Goal: Information Seeking & Learning: Find contact information

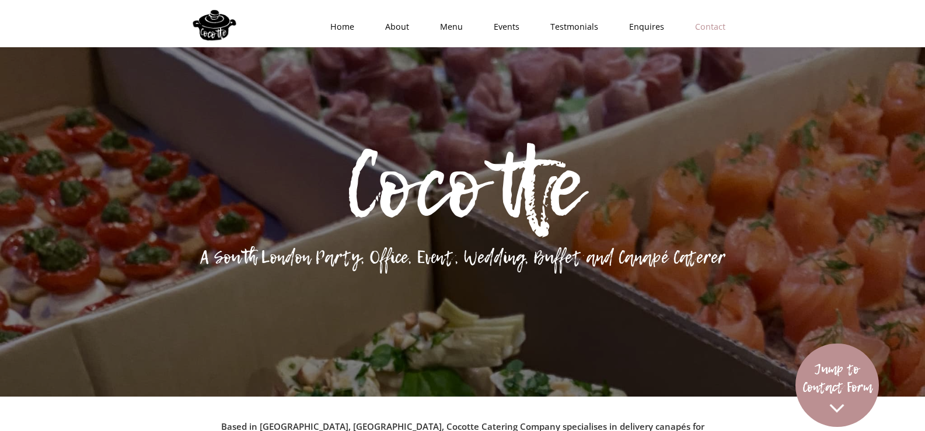
click at [710, 32] on link "Contact" at bounding box center [706, 26] width 61 height 35
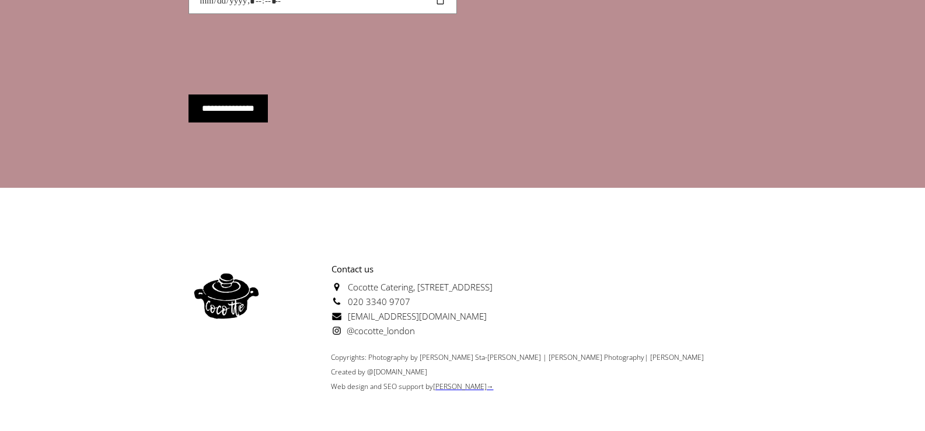
click at [493, 267] on p "Contact us [GEOGRAPHIC_DATA][STREET_ADDRESS] 020 3340 9707 [EMAIL_ADDRESS][DOMA…" at bounding box center [378, 300] width 228 height 76
copy span "020 3340 9707"
drag, startPoint x: 412, startPoint y: 291, endPoint x: 346, endPoint y: 290, distance: 66.0
click at [346, 290] on p "Contact us [GEOGRAPHIC_DATA][STREET_ADDRESS] 020 3340 9707 [EMAIL_ADDRESS][DOMA…" at bounding box center [378, 300] width 228 height 76
click at [614, 312] on div "Contact us [GEOGRAPHIC_DATA][STREET_ADDRESS] 020 3340 9707 [EMAIL_ADDRESS][DOMA…" at bounding box center [463, 300] width 549 height 88
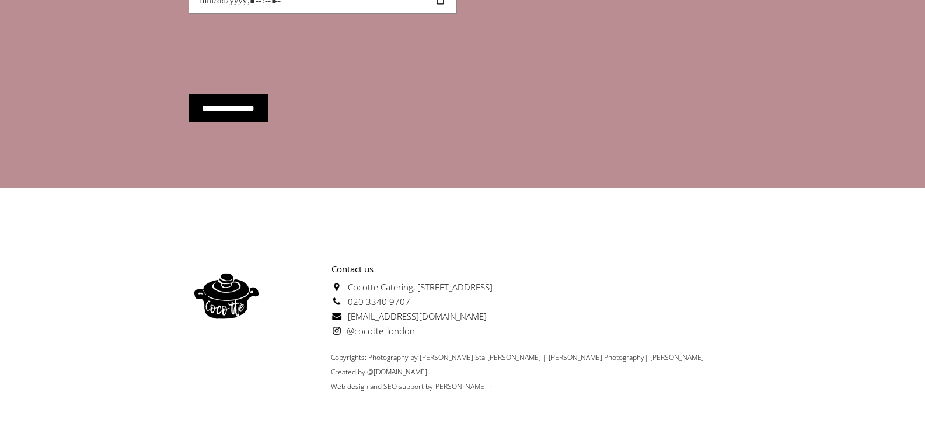
click at [493, 318] on p "Contact us [GEOGRAPHIC_DATA][STREET_ADDRESS] 020 3340 9707 [EMAIL_ADDRESS][DOMA…" at bounding box center [378, 300] width 228 height 76
copy span "[EMAIL_ADDRESS][DOMAIN_NAME]"
drag, startPoint x: 426, startPoint y: 307, endPoint x: 341, endPoint y: 307, distance: 84.1
click at [341, 307] on p "Contact us [GEOGRAPHIC_DATA][STREET_ADDRESS] 020 3340 9707 [EMAIL_ADDRESS][DOMA…" at bounding box center [378, 300] width 228 height 76
drag, startPoint x: 581, startPoint y: 236, endPoint x: 619, endPoint y: 273, distance: 52.4
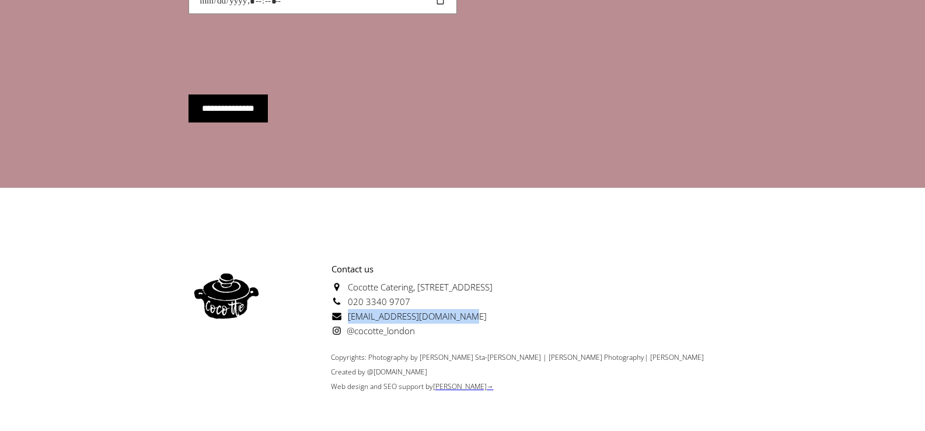
click at [582, 236] on div "Contact us Cocotte Catering, [STREET_ADDRESS] 020 3340 9707 [EMAIL_ADDRESS][DOM…" at bounding box center [463, 314] width 549 height 160
copy span "[STREET_ADDRESS]"
drag, startPoint x: 627, startPoint y: 272, endPoint x: 420, endPoint y: 280, distance: 207.4
click at [420, 280] on div "Contact us [GEOGRAPHIC_DATA][STREET_ADDRESS] 020 3340 9707 [EMAIL_ADDRESS][DOMA…" at bounding box center [463, 300] width 549 height 88
drag, startPoint x: 593, startPoint y: 225, endPoint x: 407, endPoint y: 312, distance: 205.8
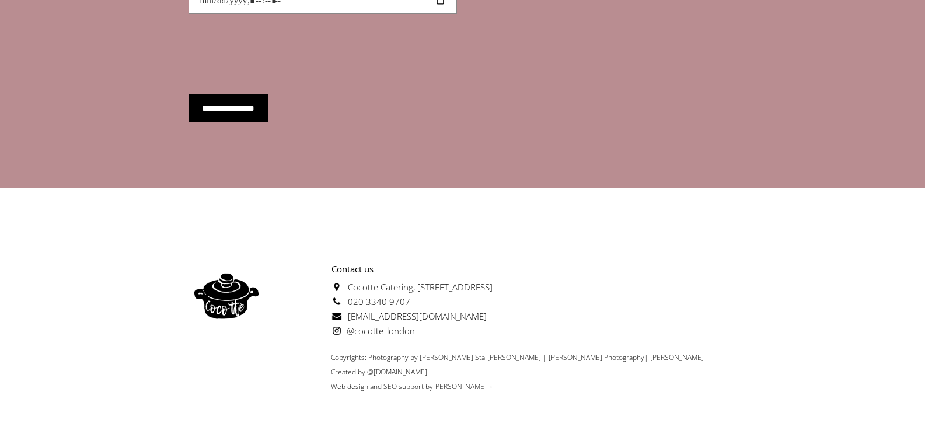
click at [592, 234] on div "Contact us Cocotte Catering, [STREET_ADDRESS] 020 3340 9707 [EMAIL_ADDRESS][DOM…" at bounding box center [463, 314] width 549 height 160
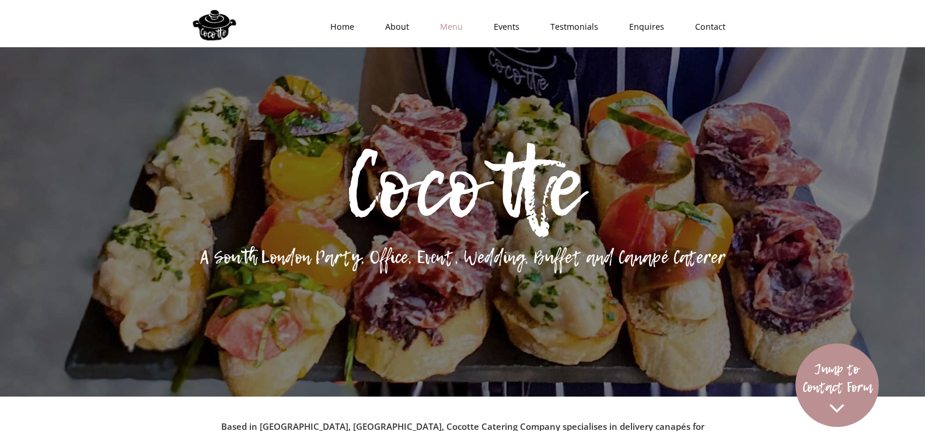
click at [455, 25] on link "Menu" at bounding box center [448, 26] width 54 height 35
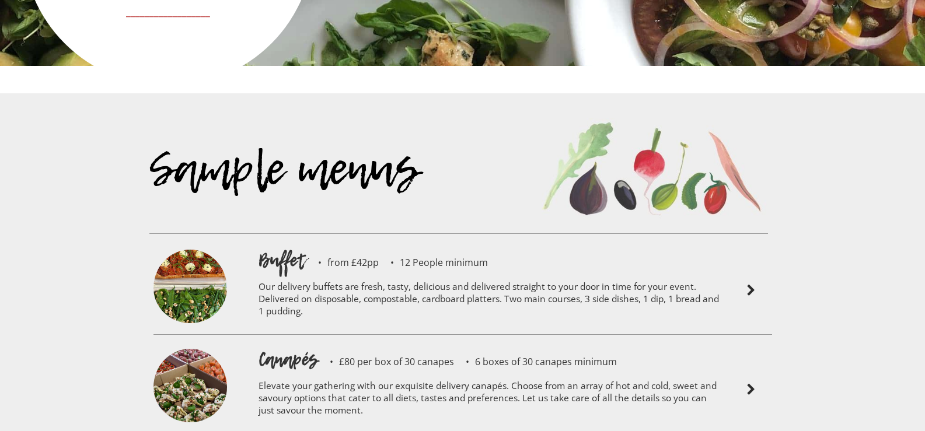
scroll to position [2699, 0]
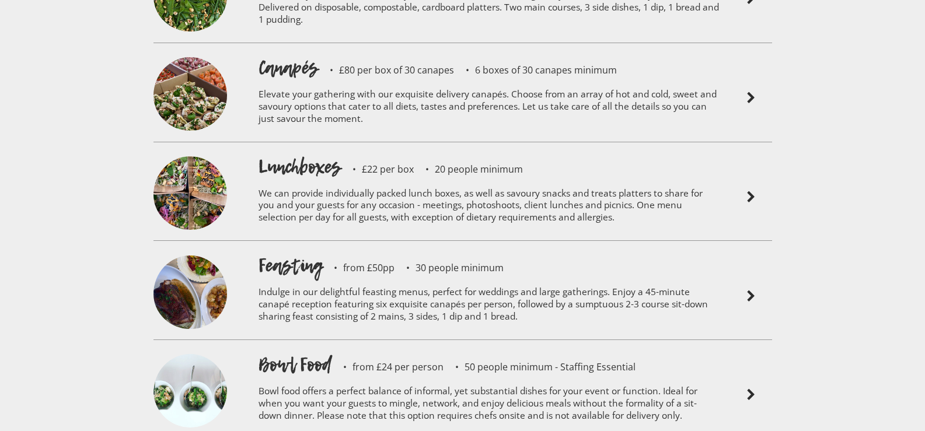
click at [428, 89] on p "Elevate your gathering with our exquisite delivery canapés. Choose from an arra…" at bounding box center [489, 108] width 461 height 55
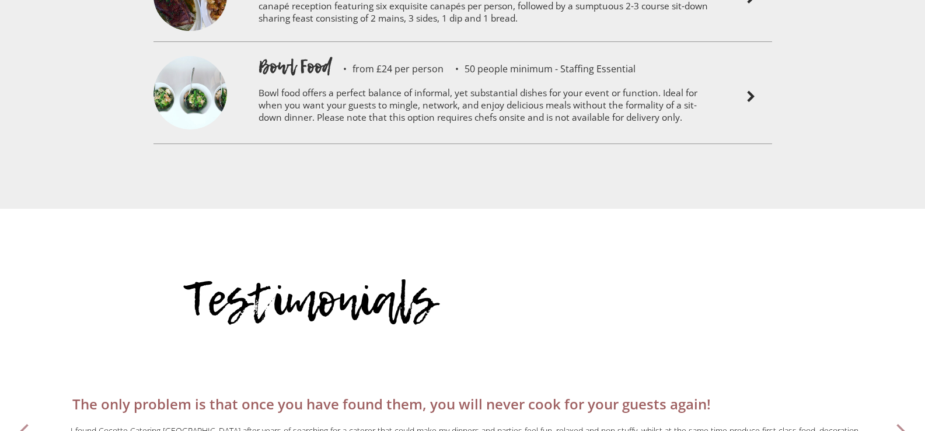
scroll to position [3049, 0]
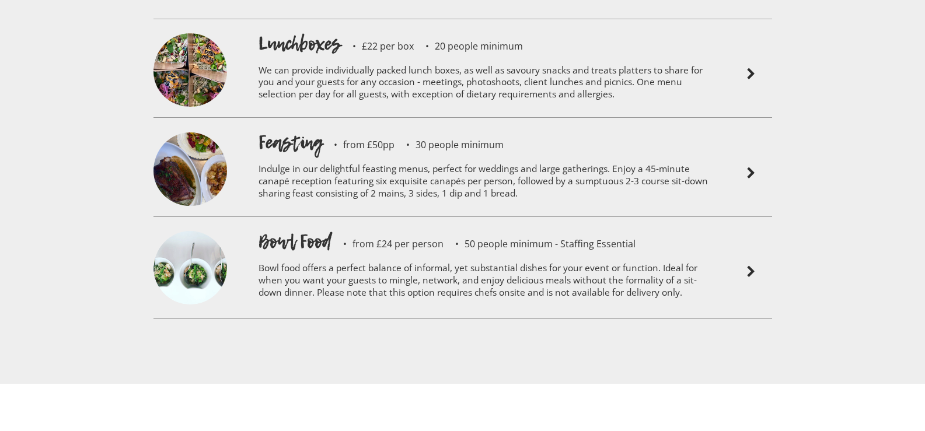
click at [415, 155] on p "Indulge in our delightful feasting menus, perfect for weddings and large gather…" at bounding box center [489, 182] width 461 height 55
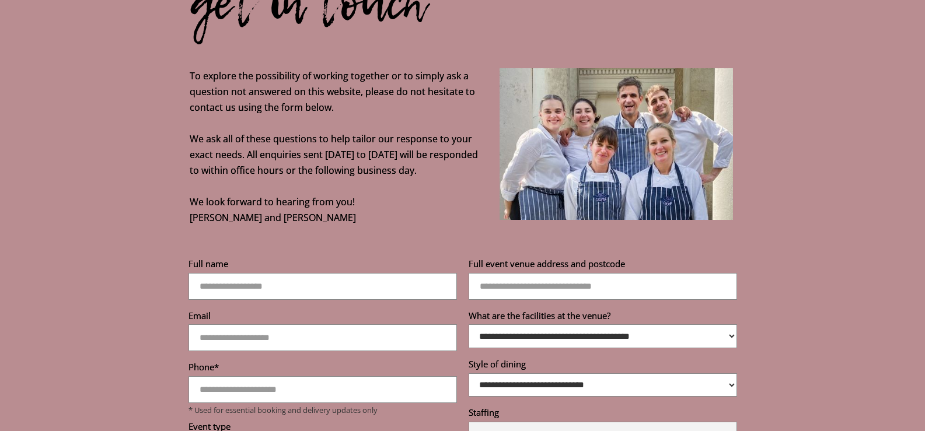
scroll to position [4334, 0]
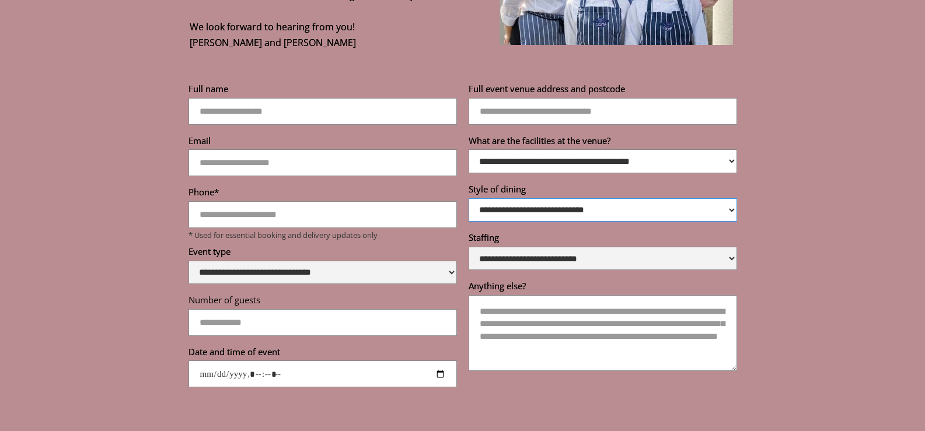
click at [614, 198] on select "**********" at bounding box center [603, 209] width 269 height 23
click at [840, 179] on div "**********" at bounding box center [462, 165] width 925 height 796
